Goal: Information Seeking & Learning: Understand process/instructions

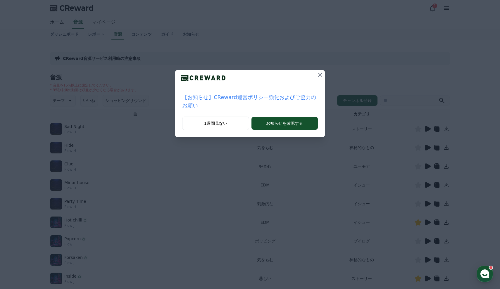
click at [316, 77] on button at bounding box center [319, 74] width 9 height 9
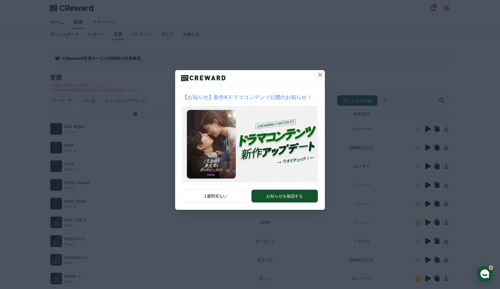
click at [317, 75] on icon at bounding box center [319, 74] width 7 height 7
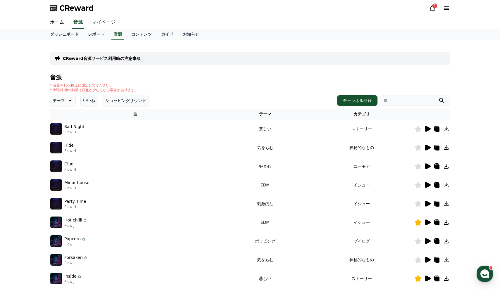
click at [93, 34] on link "レポート" at bounding box center [96, 34] width 26 height 11
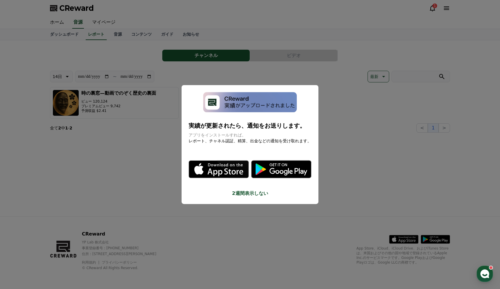
click at [56, 34] on button "close modal" at bounding box center [250, 144] width 500 height 289
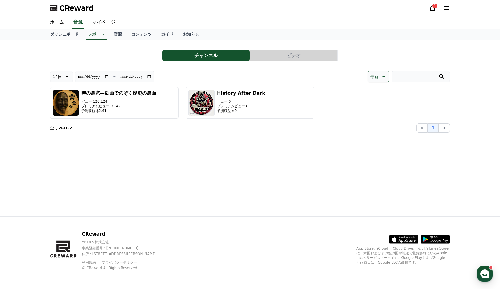
click at [56, 34] on link "ダッシュボード" at bounding box center [64, 34] width 38 height 11
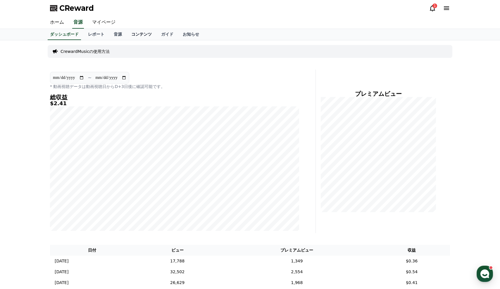
click at [132, 34] on link "コンテンツ" at bounding box center [142, 34] width 30 height 11
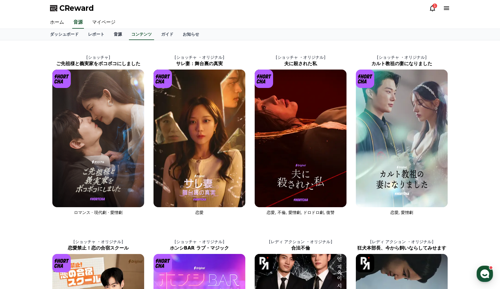
click at [110, 36] on link "音源" at bounding box center [118, 34] width 18 height 11
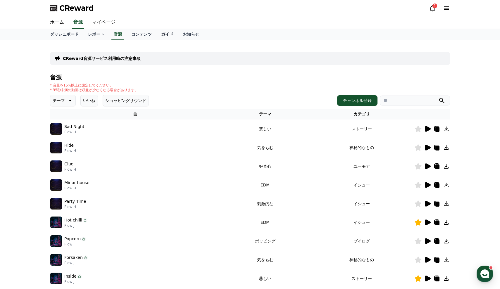
click at [160, 36] on link "ガイド" at bounding box center [167, 34] width 22 height 11
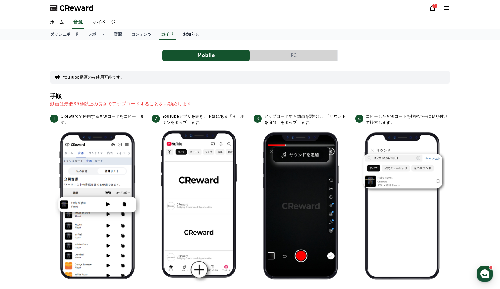
click at [178, 37] on link "お知らせ" at bounding box center [191, 34] width 26 height 11
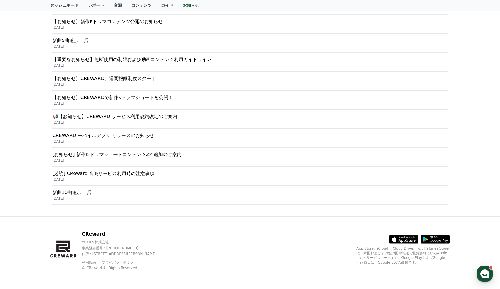
scroll to position [115, 0]
click at [105, 173] on p "[必読] CReward 音楽サービス利用時の注意事項" at bounding box center [249, 173] width 395 height 7
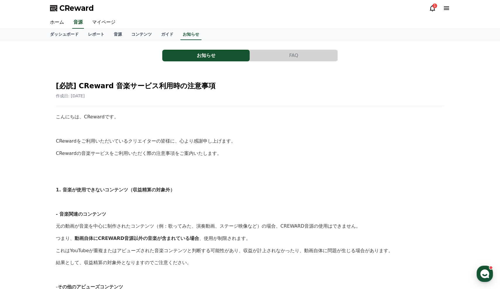
click at [305, 53] on button "FAQ" at bounding box center [293, 56] width 87 height 12
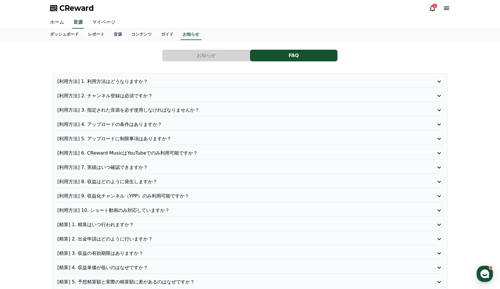
click at [129, 185] on p "[利用方法] 8. 収益はどのように発生しますか？" at bounding box center [234, 181] width 354 height 7
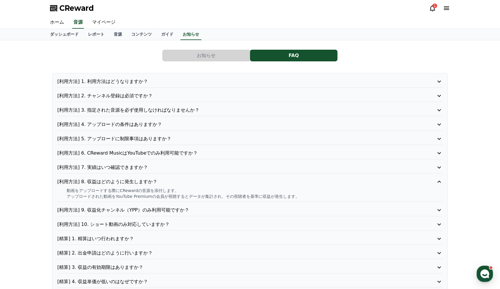
click at [148, 209] on p "[利用方法] 9. 収益化チャンネル（YPP）のみ利用可能ですか？" at bounding box center [234, 210] width 354 height 7
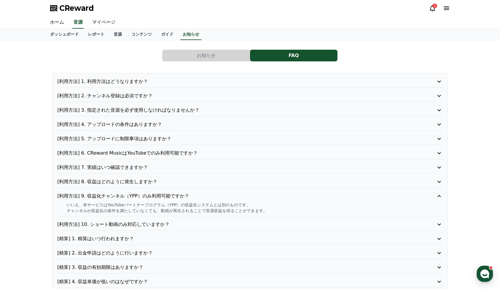
click at [143, 224] on p "[利用方法] 10. ショート動画のみ対応していますか？" at bounding box center [234, 224] width 354 height 7
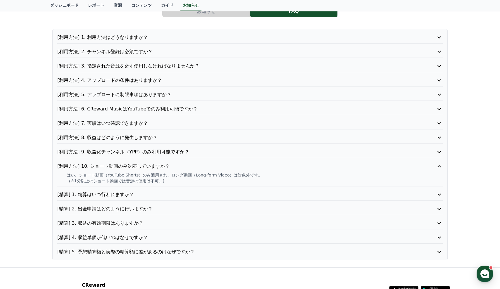
scroll to position [46, 0]
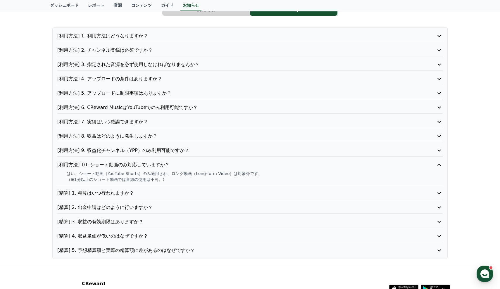
click at [141, 238] on p "[精算] 4. 収益単価が低いのはなぜですか？" at bounding box center [234, 236] width 354 height 7
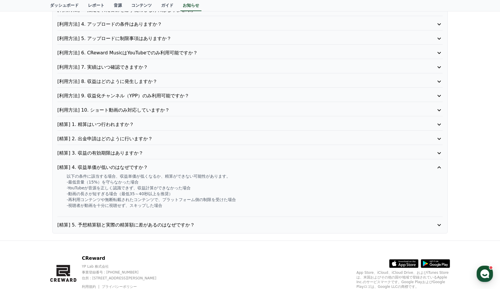
scroll to position [101, 0]
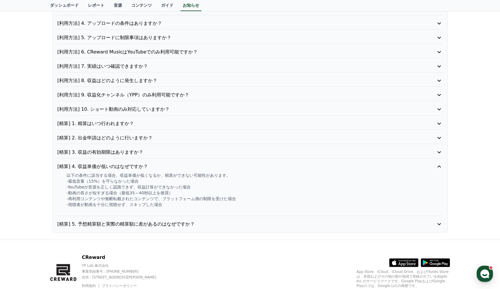
click at [141, 225] on p "[精算] 5. 予想精算額と実際の精算額に差があるのはなぜですか？" at bounding box center [234, 224] width 354 height 7
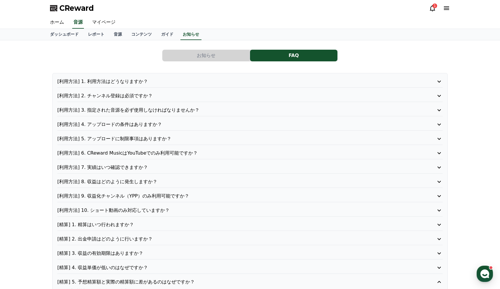
scroll to position [0, 0]
click at [55, 25] on link "ホーム" at bounding box center [56, 22] width 23 height 12
